Goal: Task Accomplishment & Management: Use online tool/utility

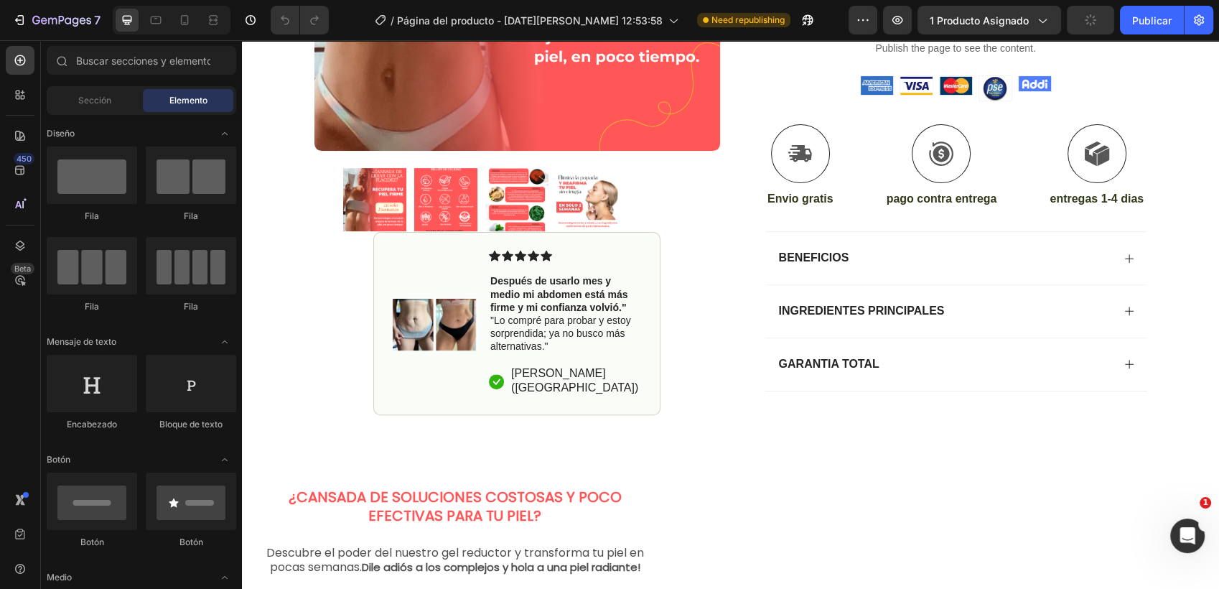
scroll to position [510, 0]
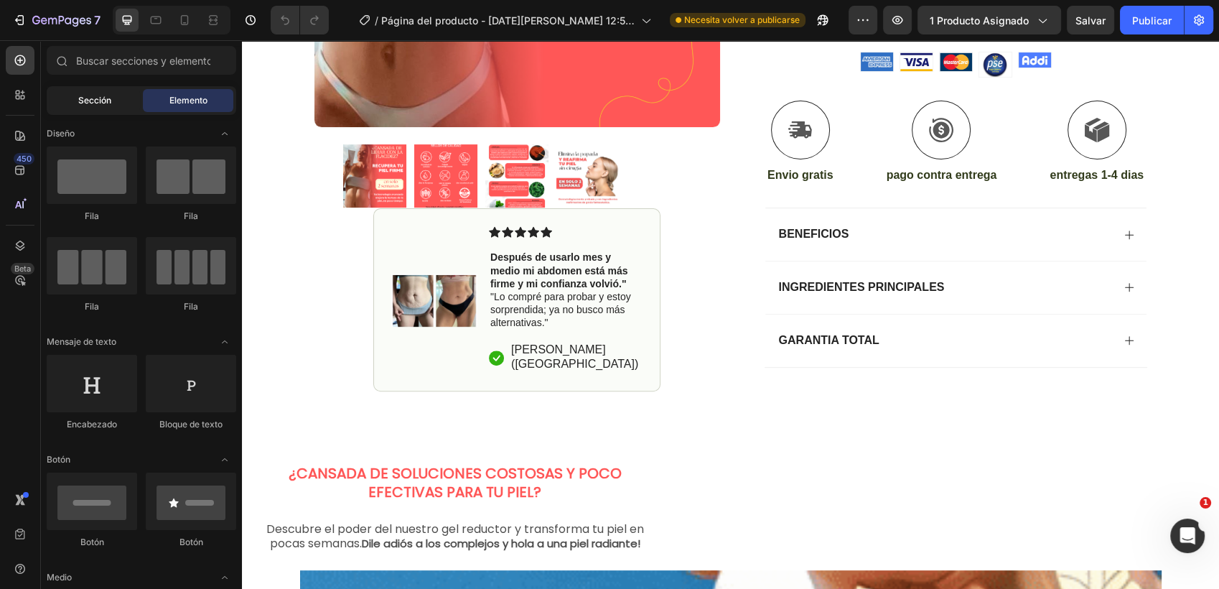
click at [100, 111] on div "Sección" at bounding box center [95, 100] width 90 height 23
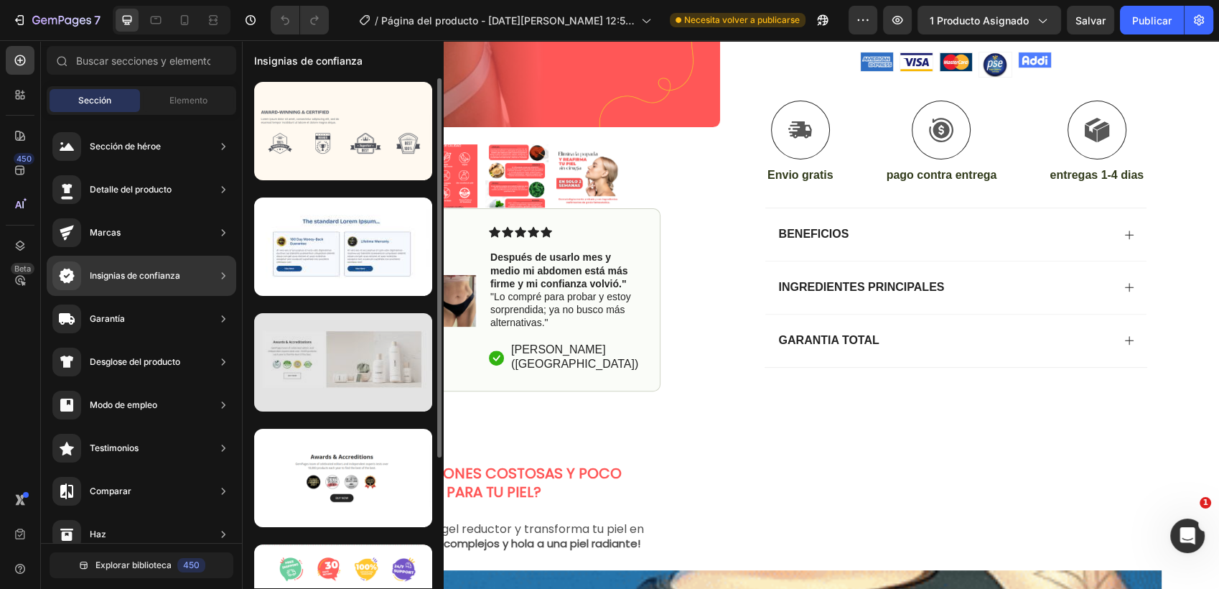
scroll to position [0, 0]
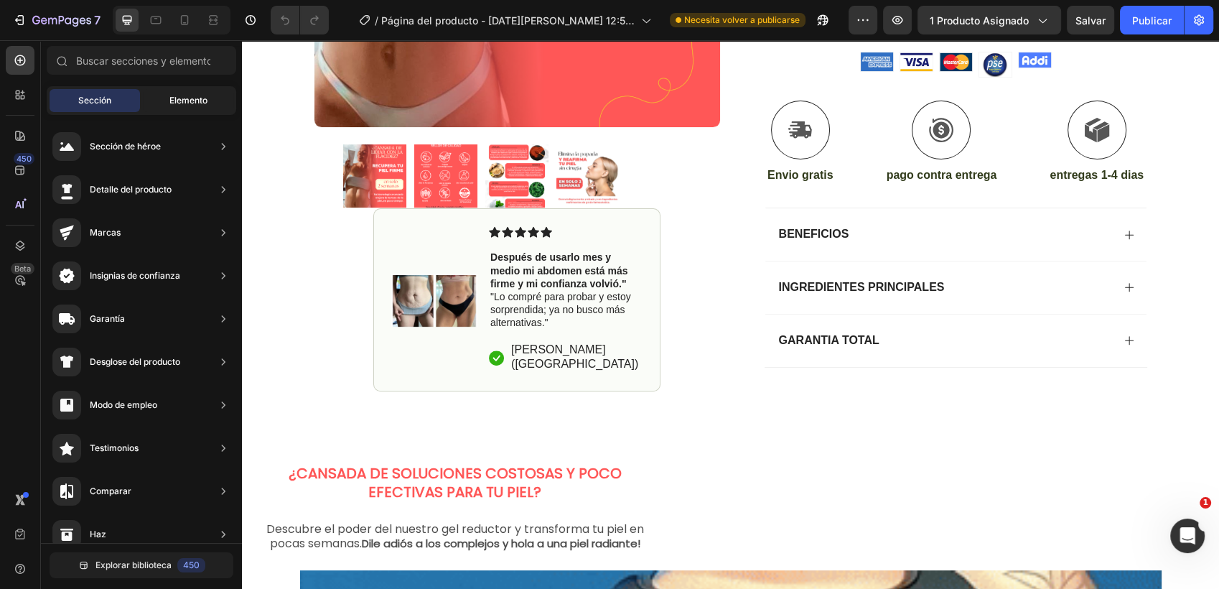
click at [200, 92] on div "Elemento" at bounding box center [188, 100] width 90 height 23
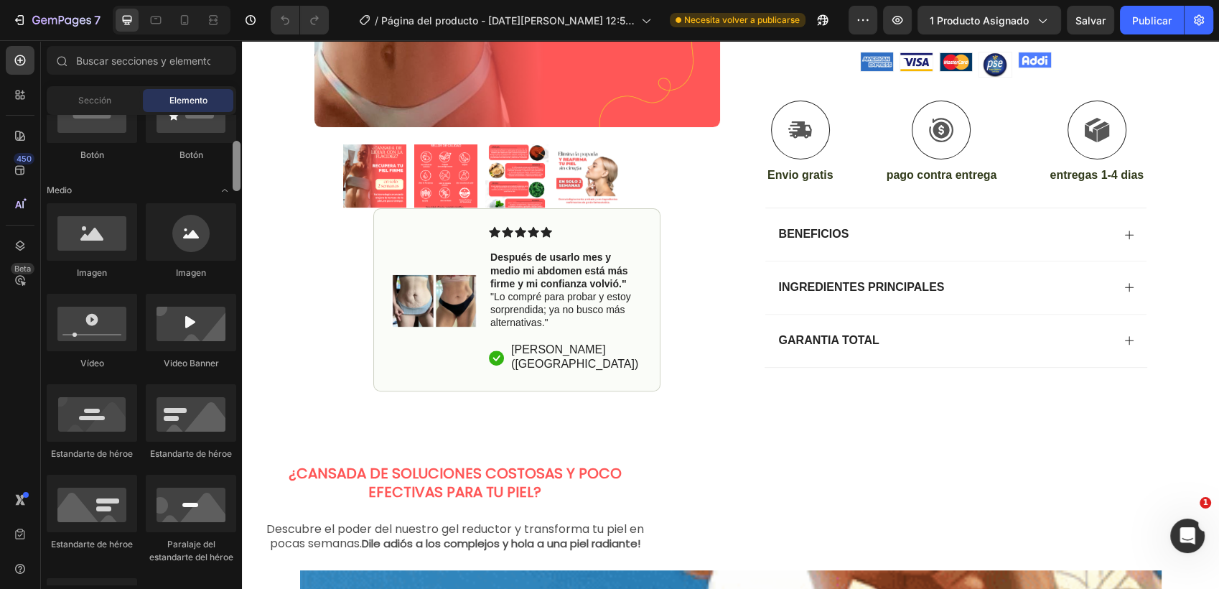
scroll to position [373, 0]
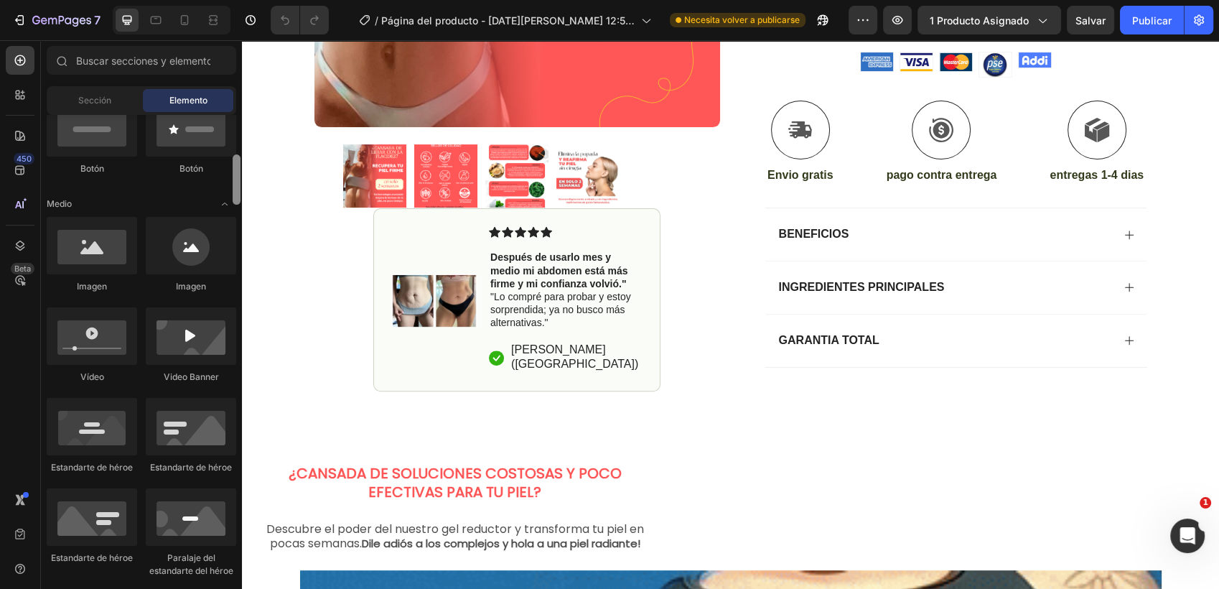
drag, startPoint x: 235, startPoint y: 158, endPoint x: 238, endPoint y: 198, distance: 40.3
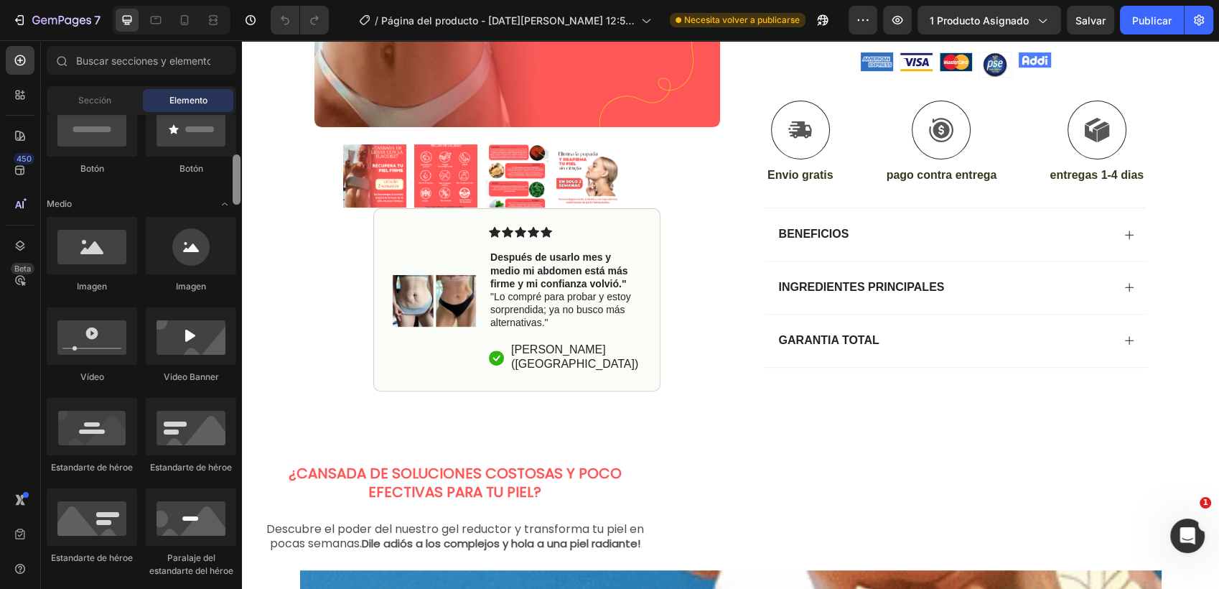
click at [238, 198] on div at bounding box center [237, 179] width 8 height 50
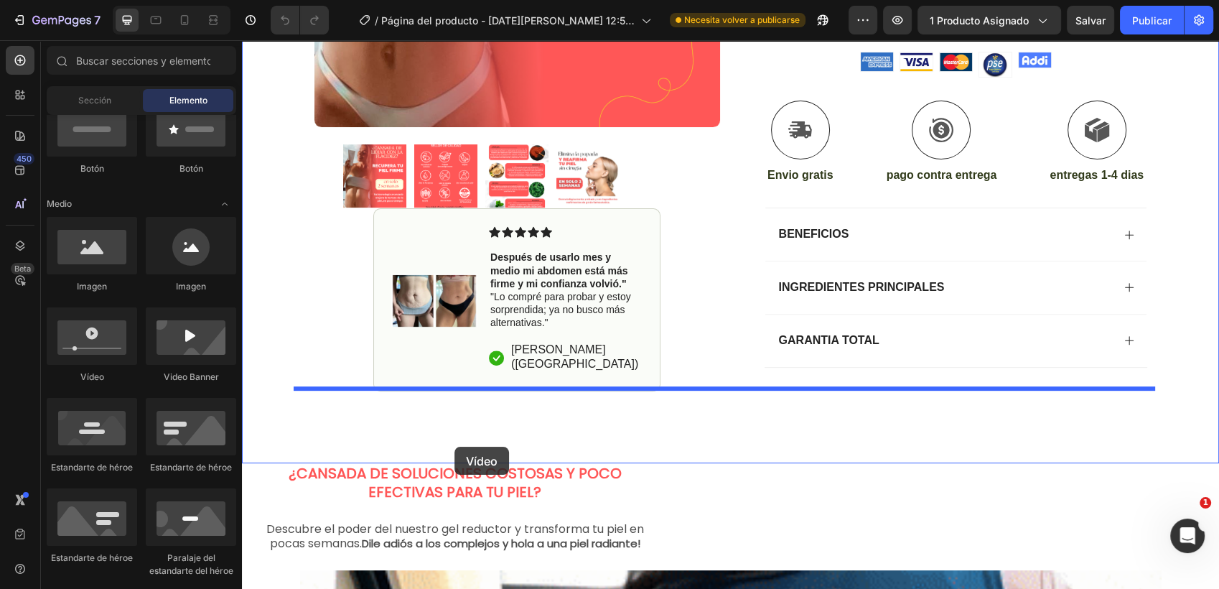
drag, startPoint x: 331, startPoint y: 385, endPoint x: 454, endPoint y: 446, distance: 138.0
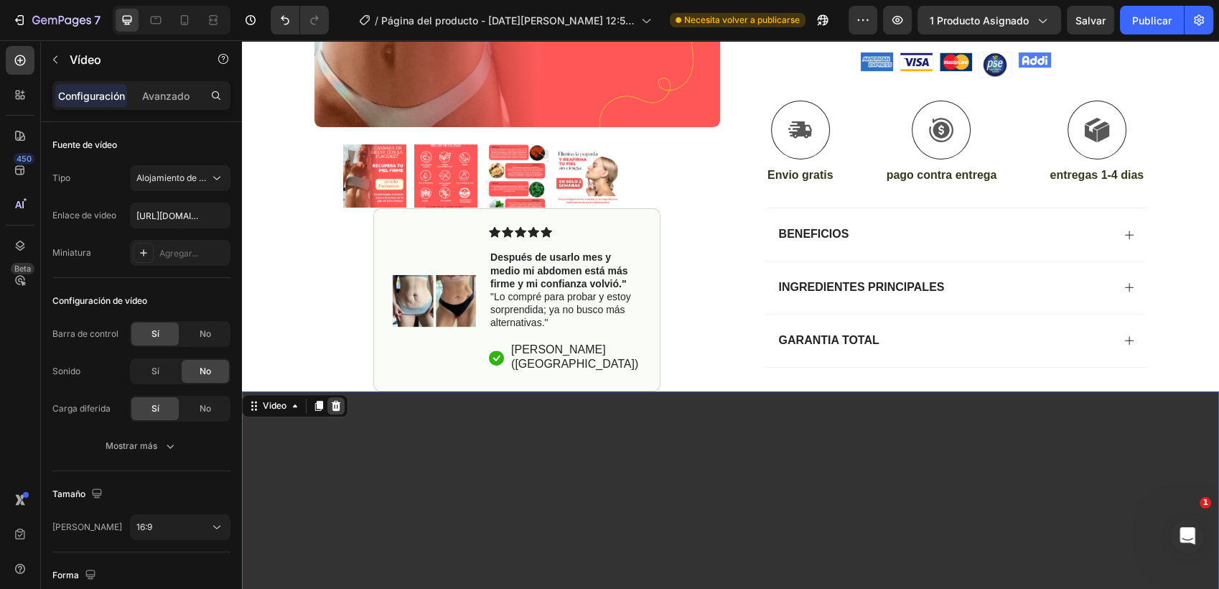
click at [337, 400] on icon at bounding box center [336, 405] width 9 height 10
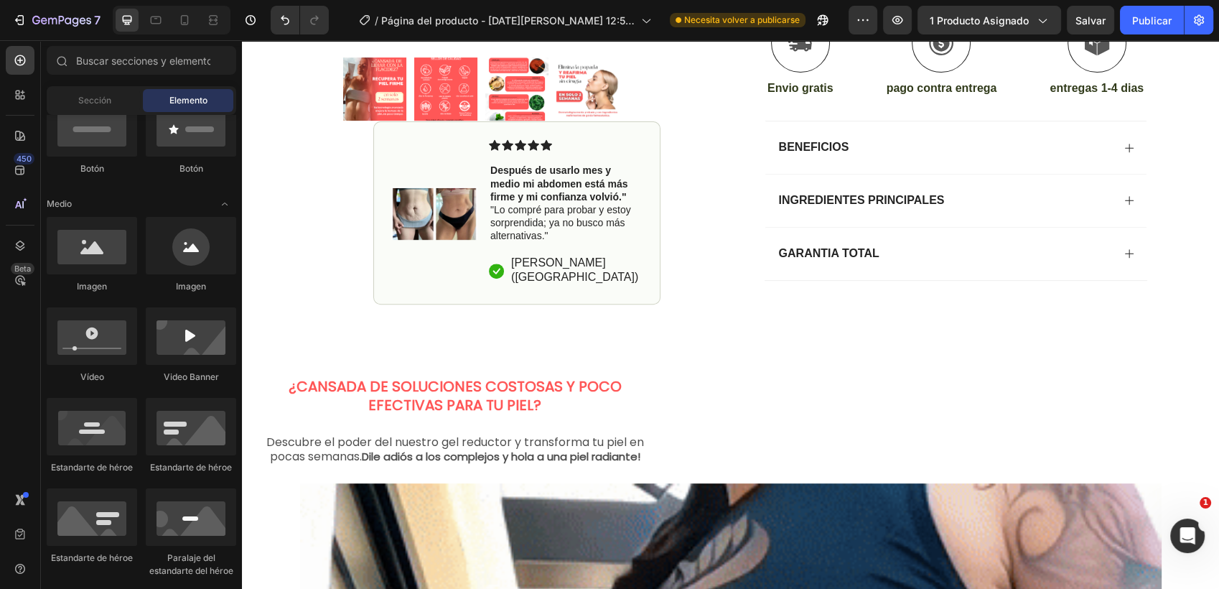
scroll to position [606, 0]
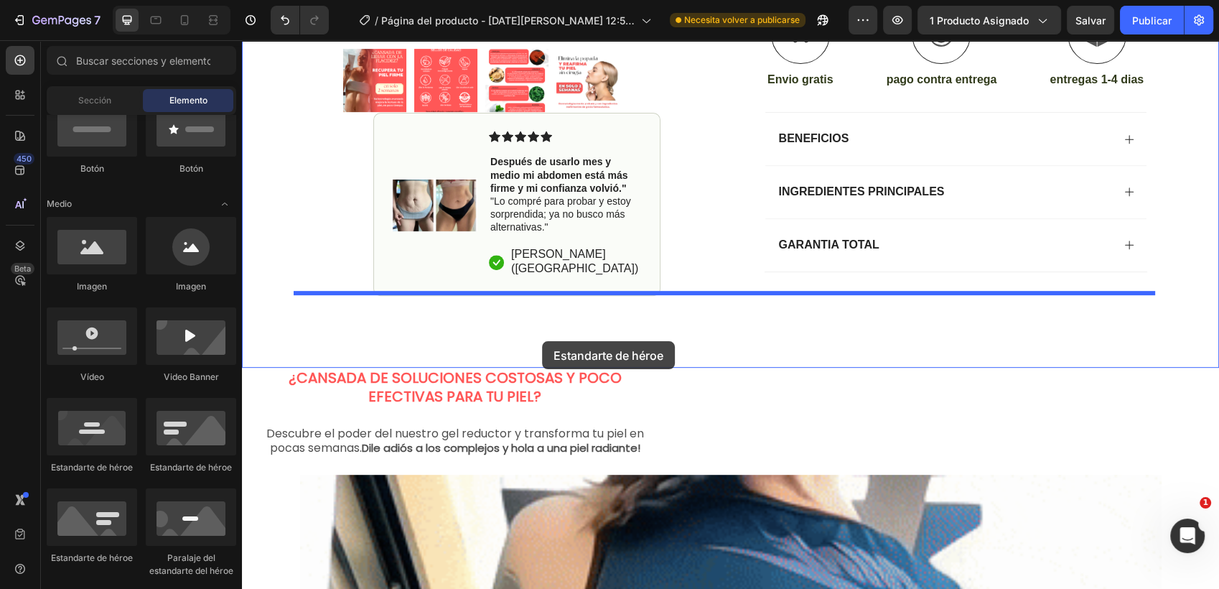
drag, startPoint x: 346, startPoint y: 566, endPoint x: 542, endPoint y: 341, distance: 298.1
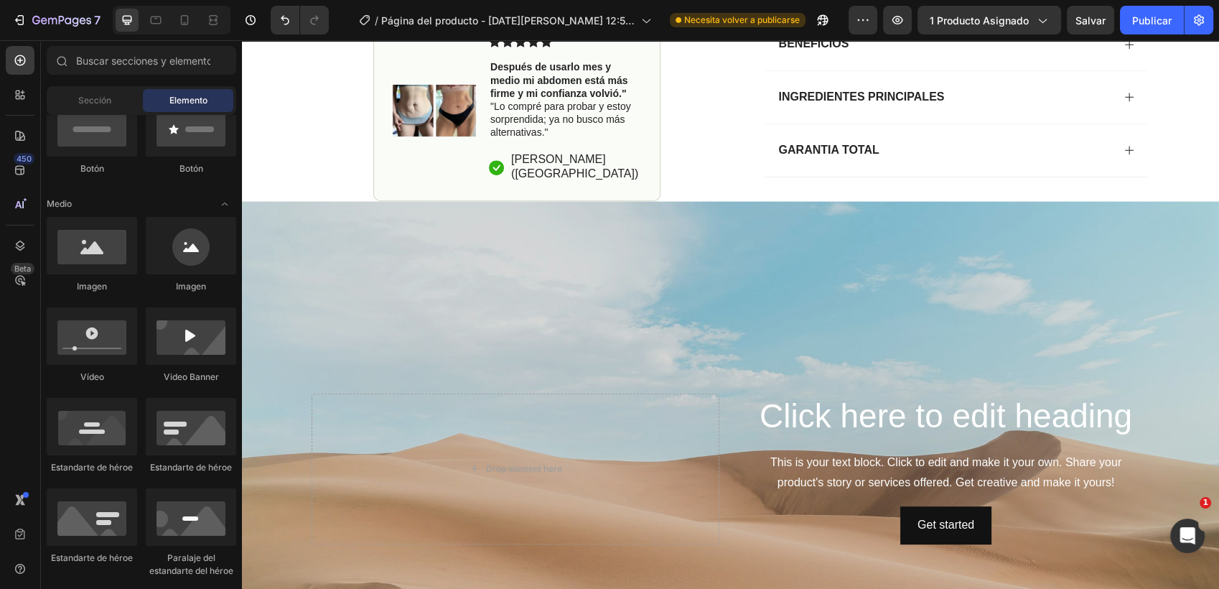
scroll to position [731, 0]
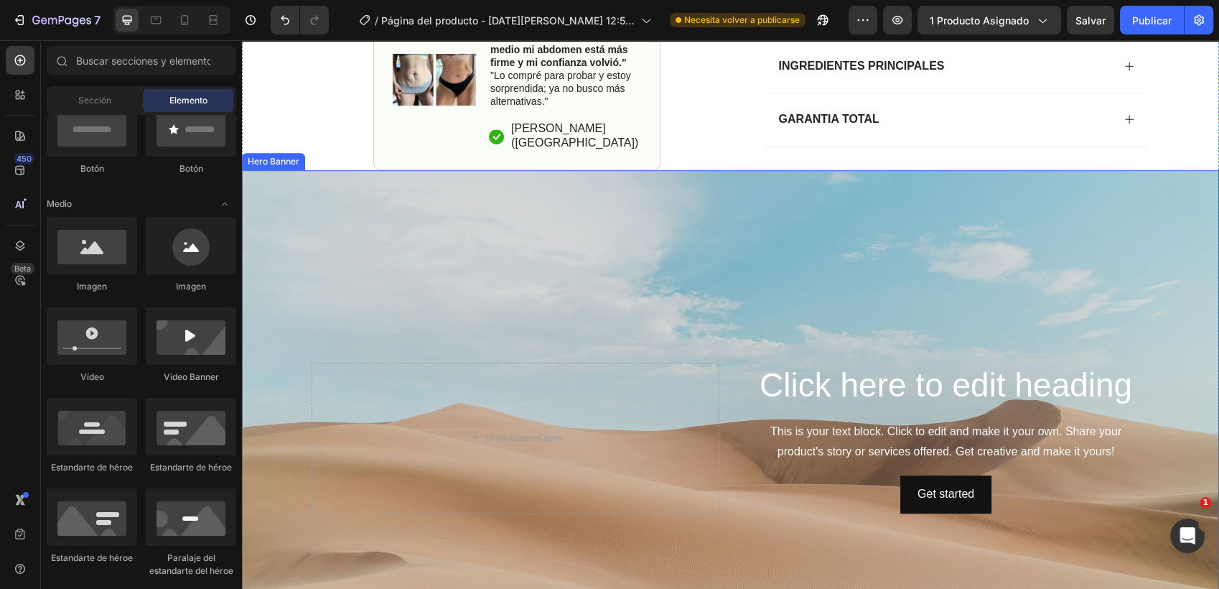
click at [1077, 218] on div "Background Image" at bounding box center [730, 437] width 977 height 535
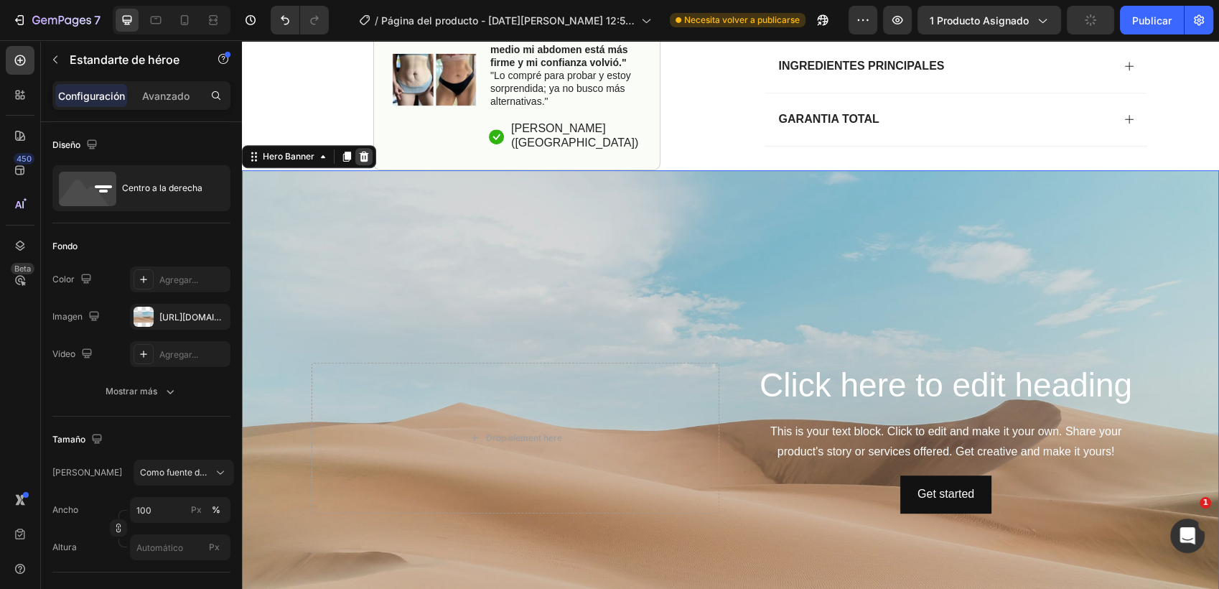
click at [358, 153] on icon at bounding box center [363, 156] width 11 height 11
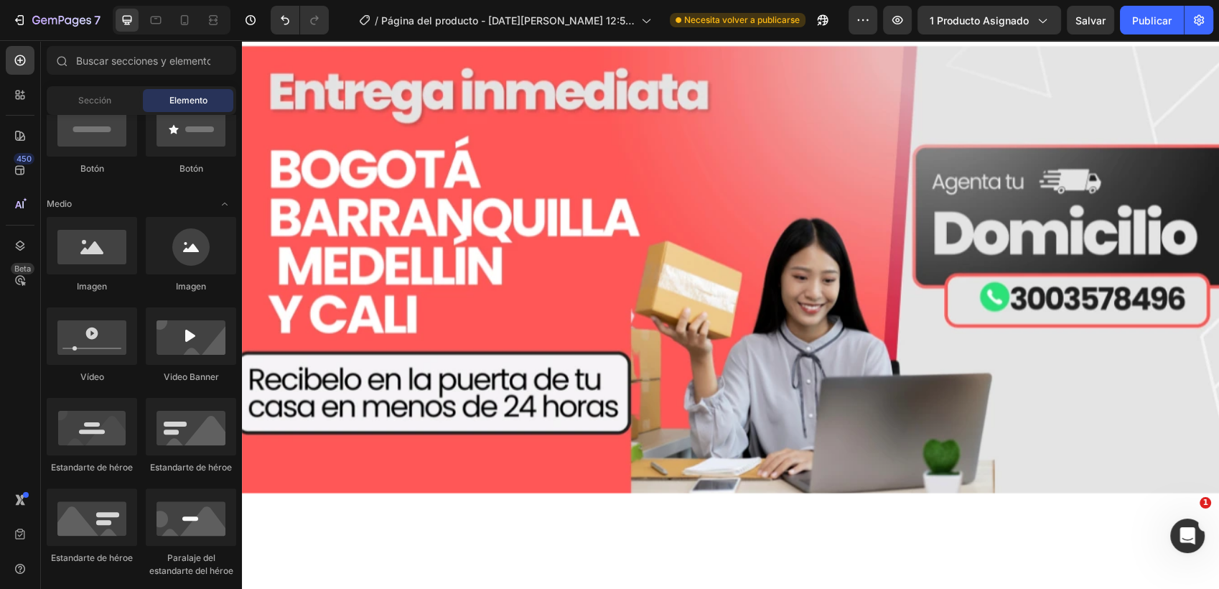
scroll to position [6034, 0]
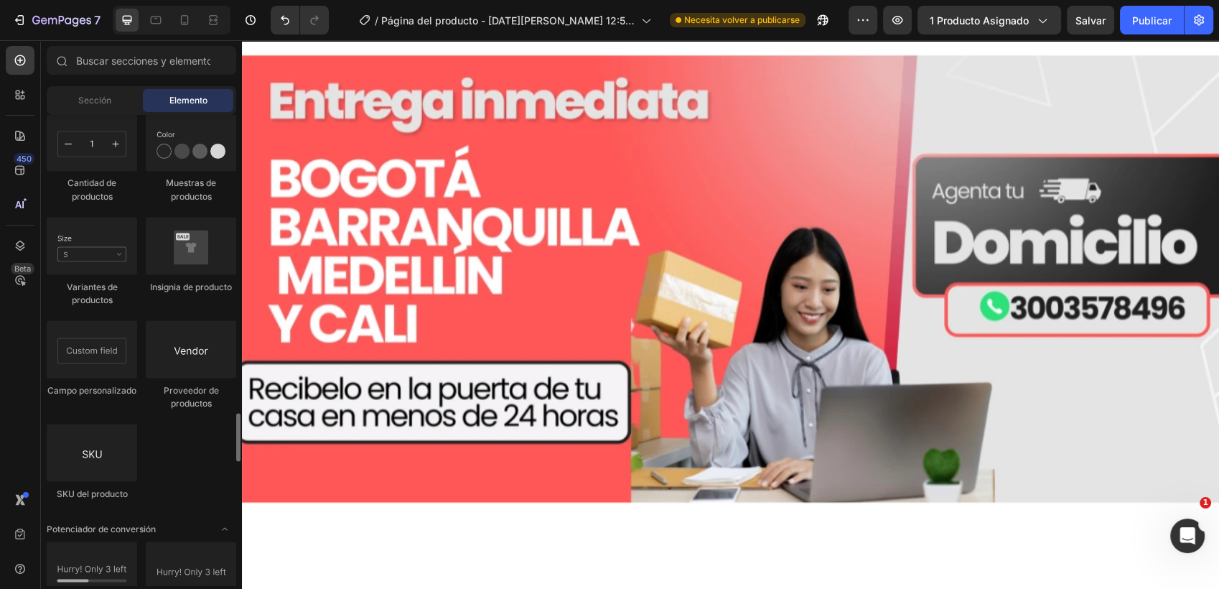
scroll to position [2579, 0]
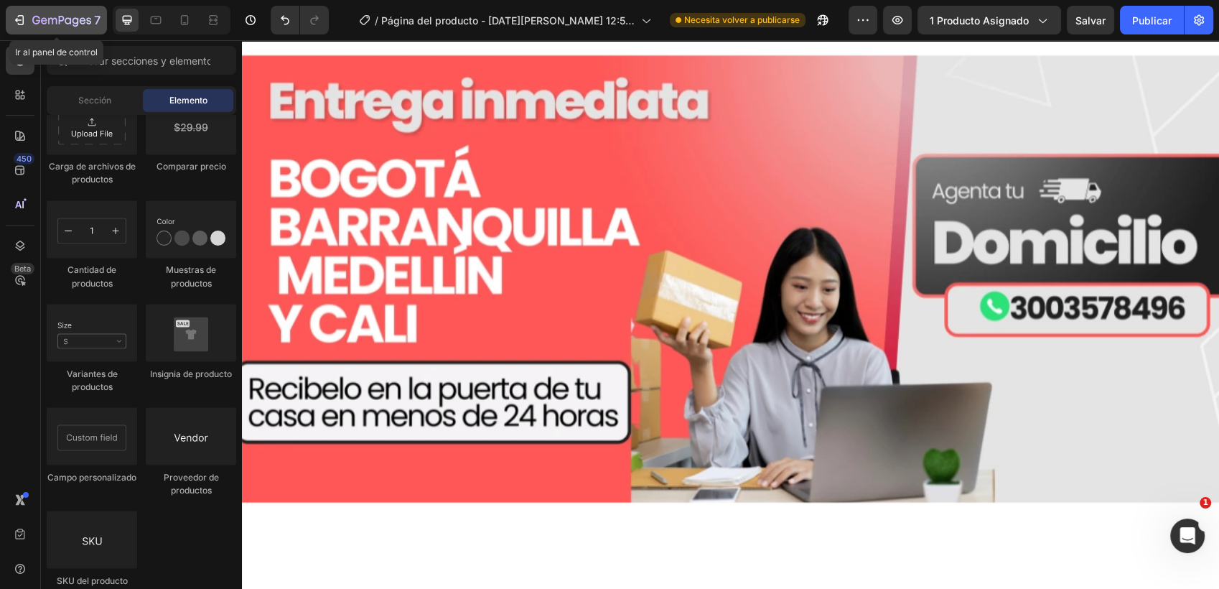
click at [55, 20] on icon "button" at bounding box center [61, 21] width 59 height 12
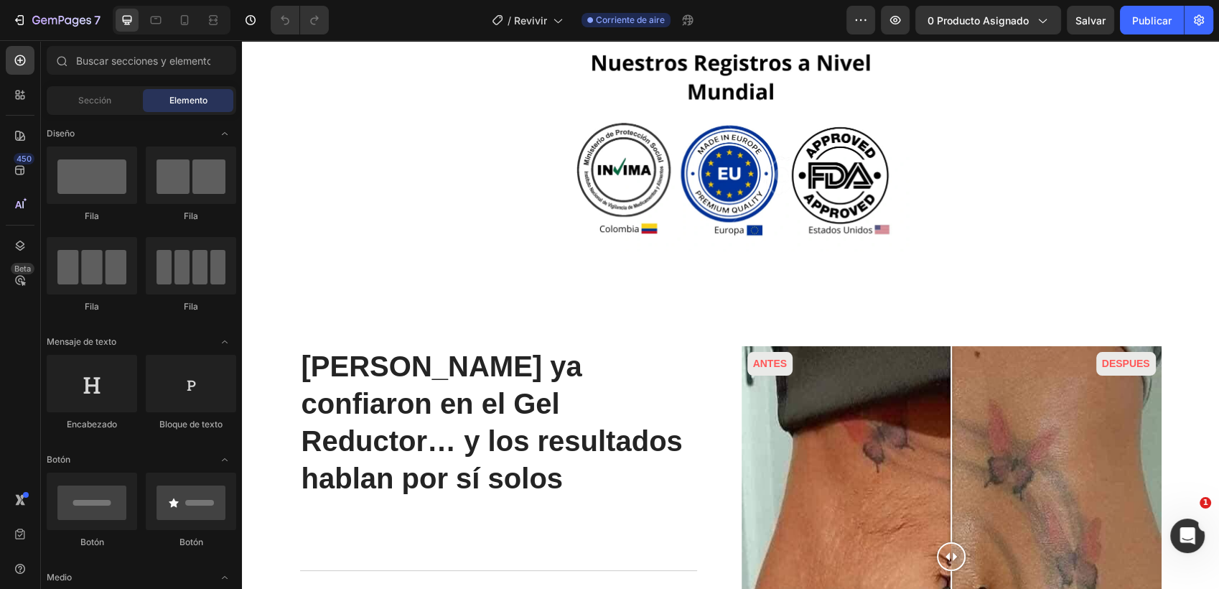
scroll to position [2984, 0]
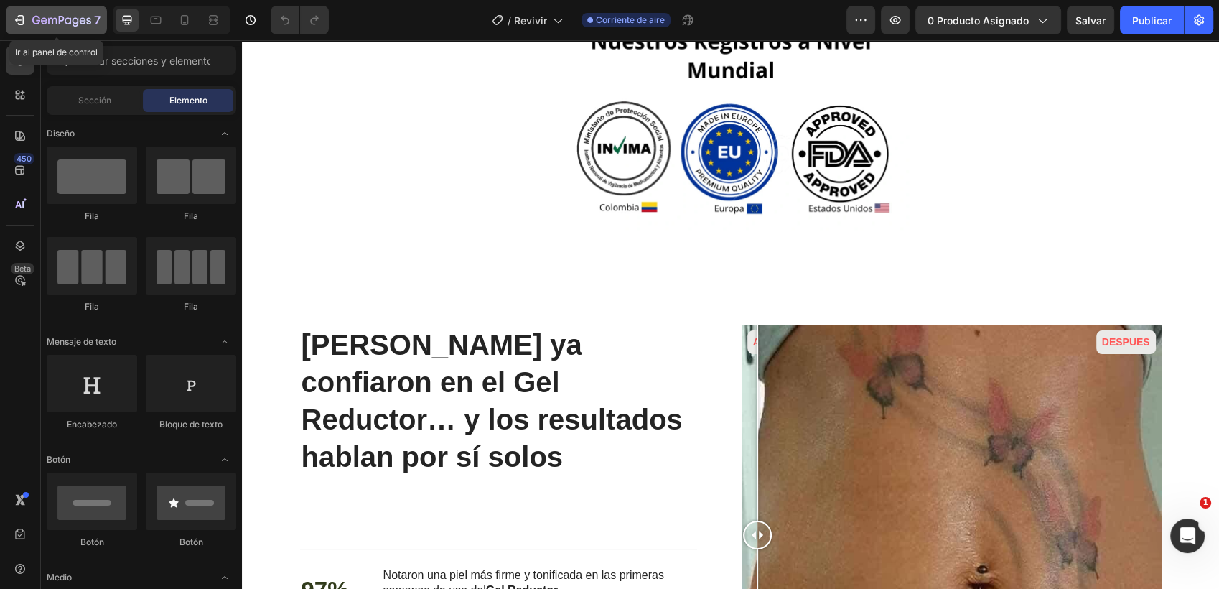
click at [17, 24] on icon "button" at bounding box center [19, 20] width 14 height 14
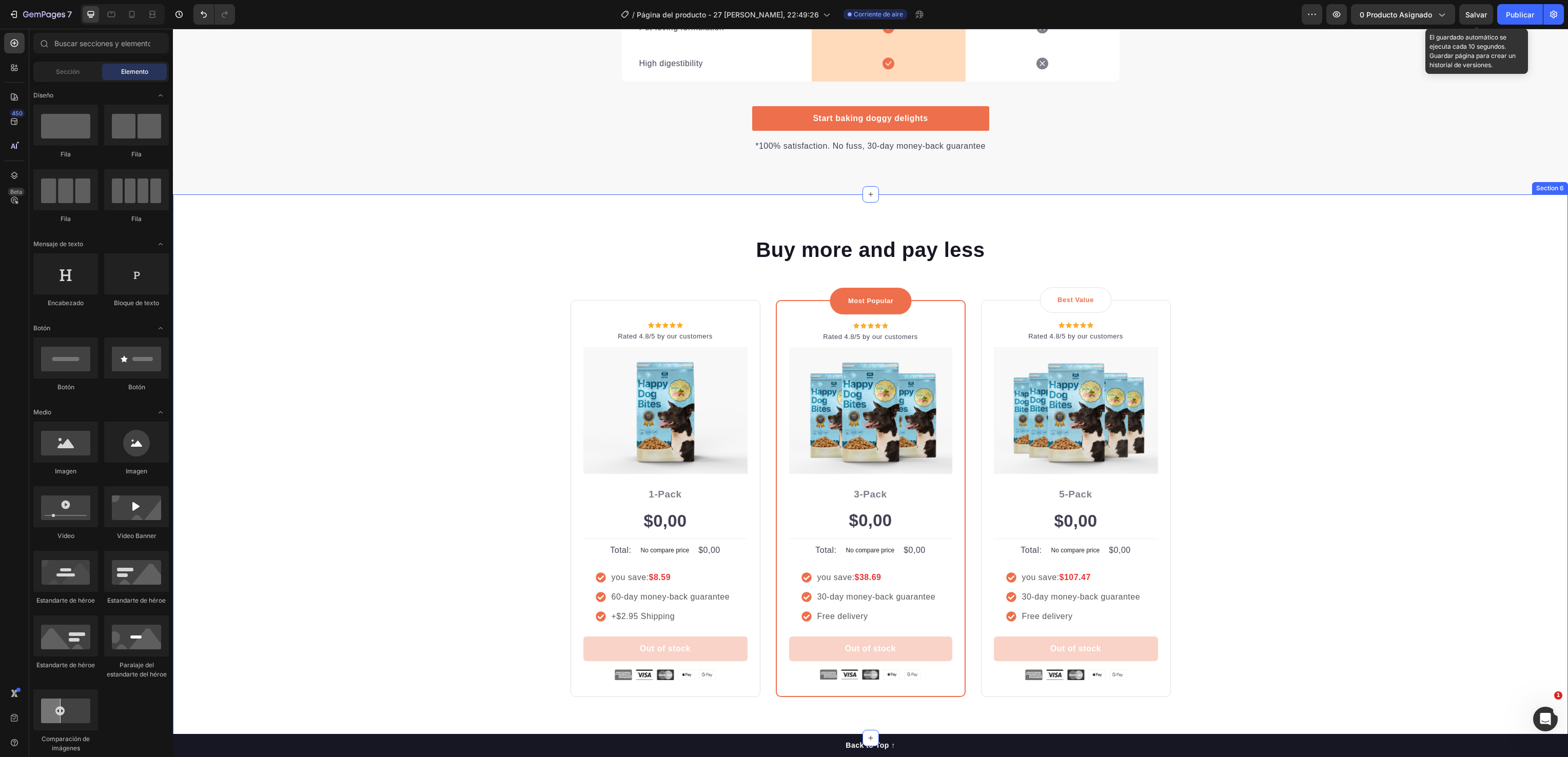
scroll to position [1899, 0]
